Goal: Task Accomplishment & Management: Manage account settings

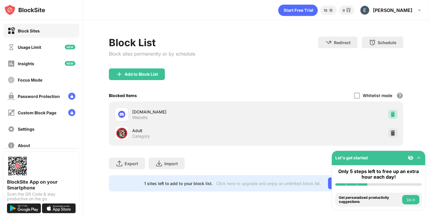
click at [395, 114] on img at bounding box center [393, 114] width 6 height 6
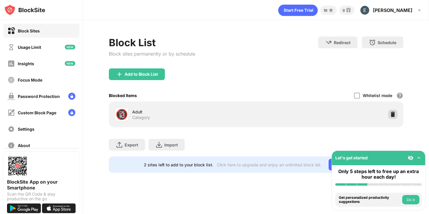
click at [391, 114] on img at bounding box center [393, 114] width 6 height 6
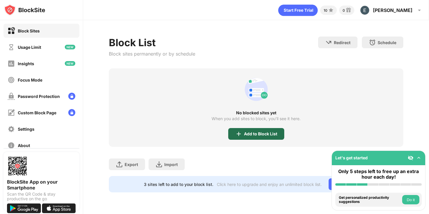
click at [256, 133] on div "Add to Block List" at bounding box center [260, 133] width 33 height 5
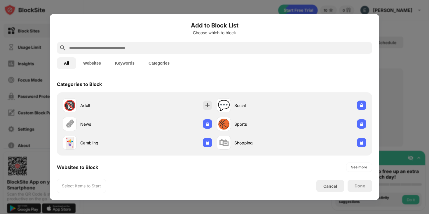
click at [198, 51] on div at bounding box center [214, 48] width 315 height 12
click at [196, 44] on input "text" at bounding box center [219, 47] width 301 height 7
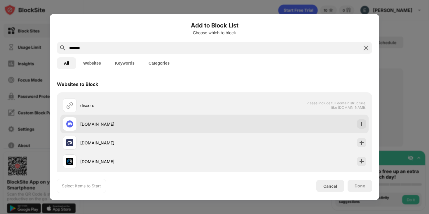
type input "*******"
click at [191, 123] on div "[DOMAIN_NAME]" at bounding box center [147, 124] width 134 height 6
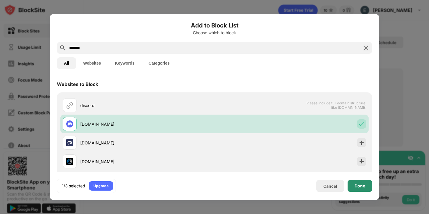
click at [365, 186] on div "Done" at bounding box center [360, 186] width 25 height 12
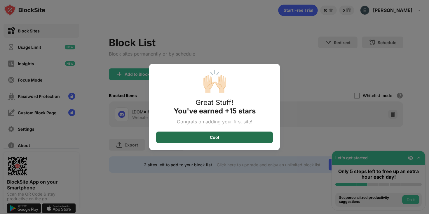
click at [228, 140] on div "Cool" at bounding box center [214, 137] width 117 height 12
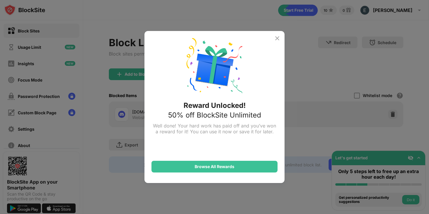
click at [276, 38] on img at bounding box center [277, 38] width 7 height 7
